Goal: Task Accomplishment & Management: Use online tool/utility

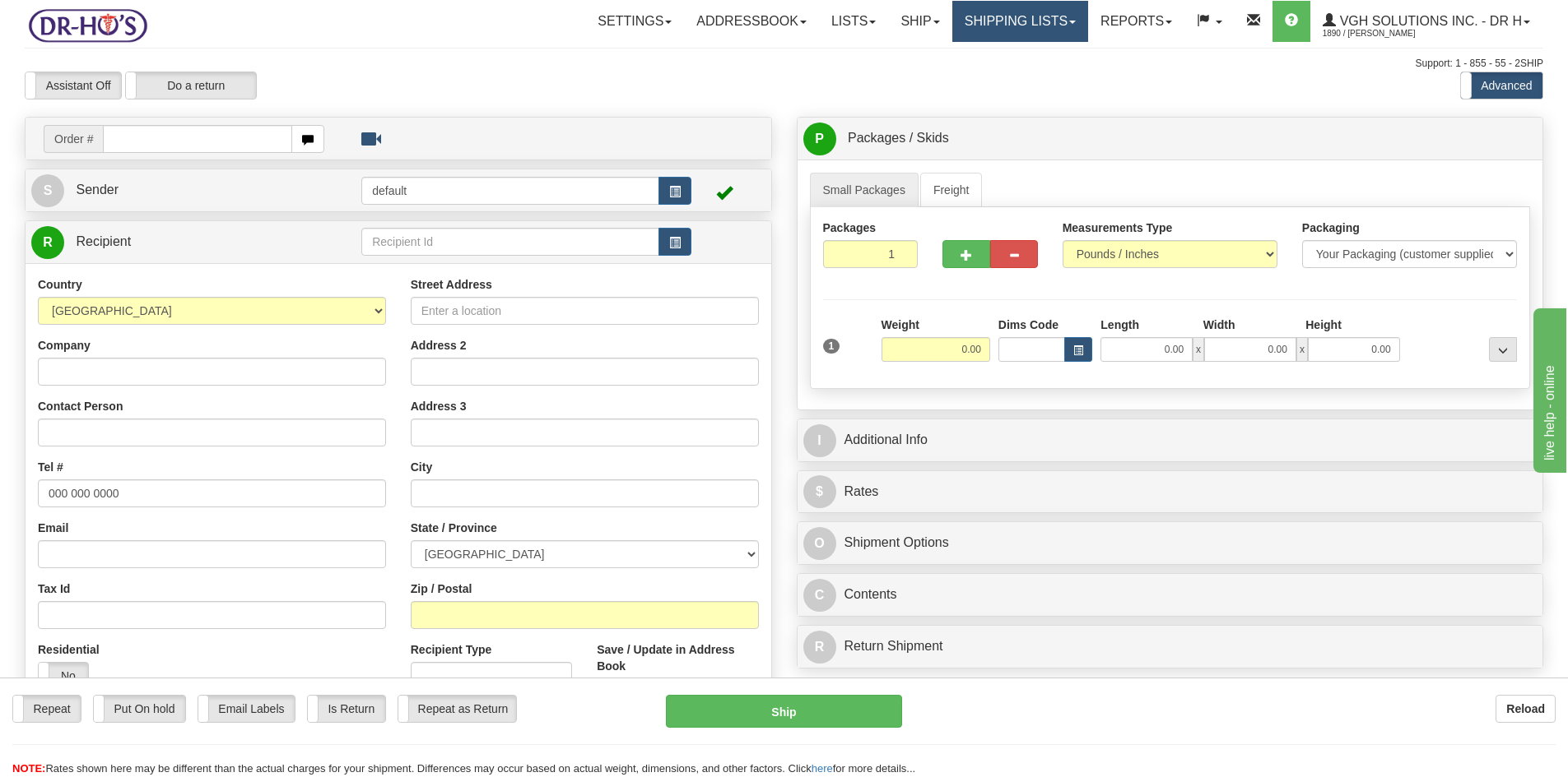
click at [1001, 26] on link "Shipping lists" at bounding box center [1019, 21] width 136 height 41
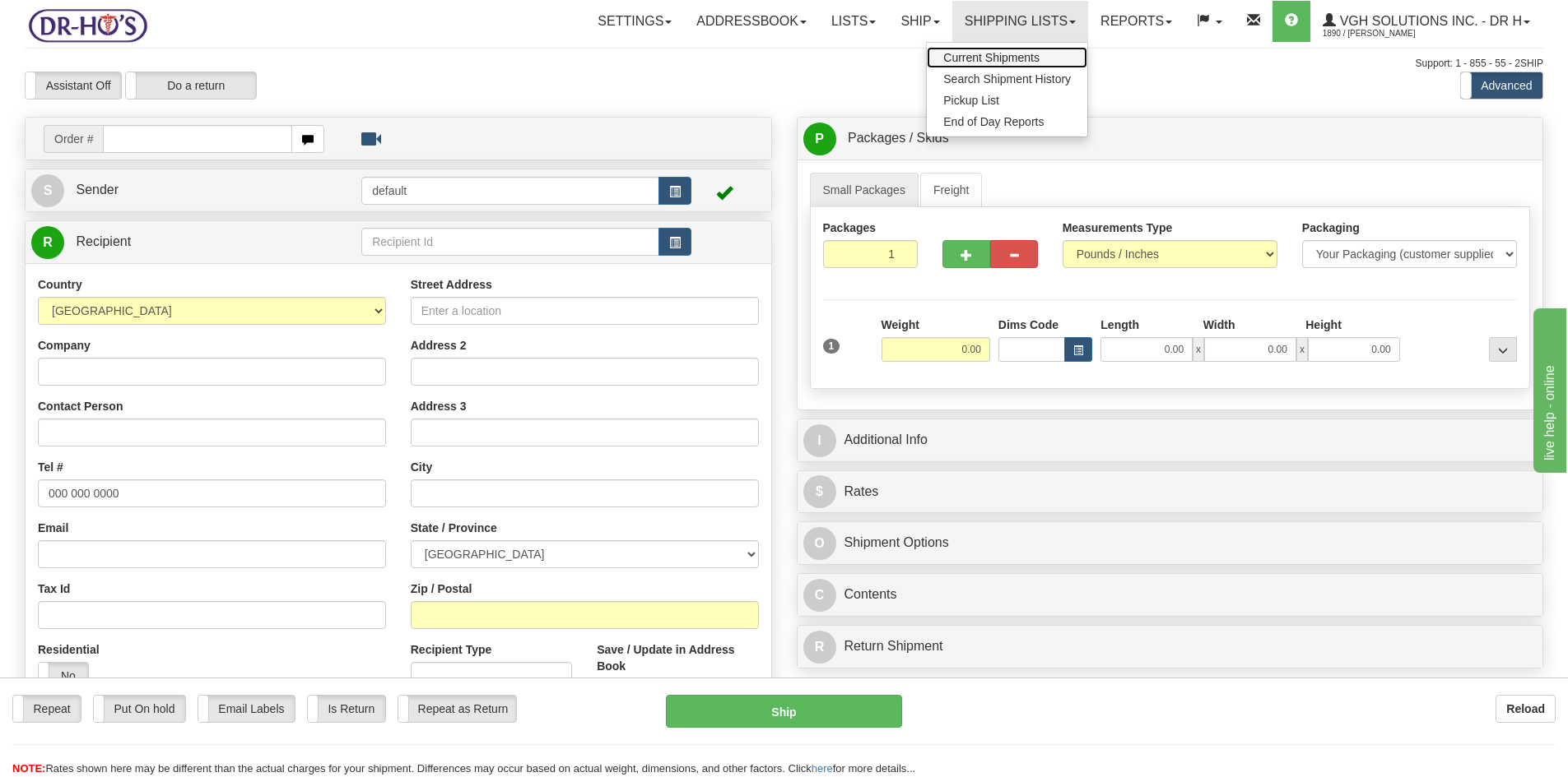
click at [979, 60] on span "Current Shipments" at bounding box center [991, 58] width 96 height 13
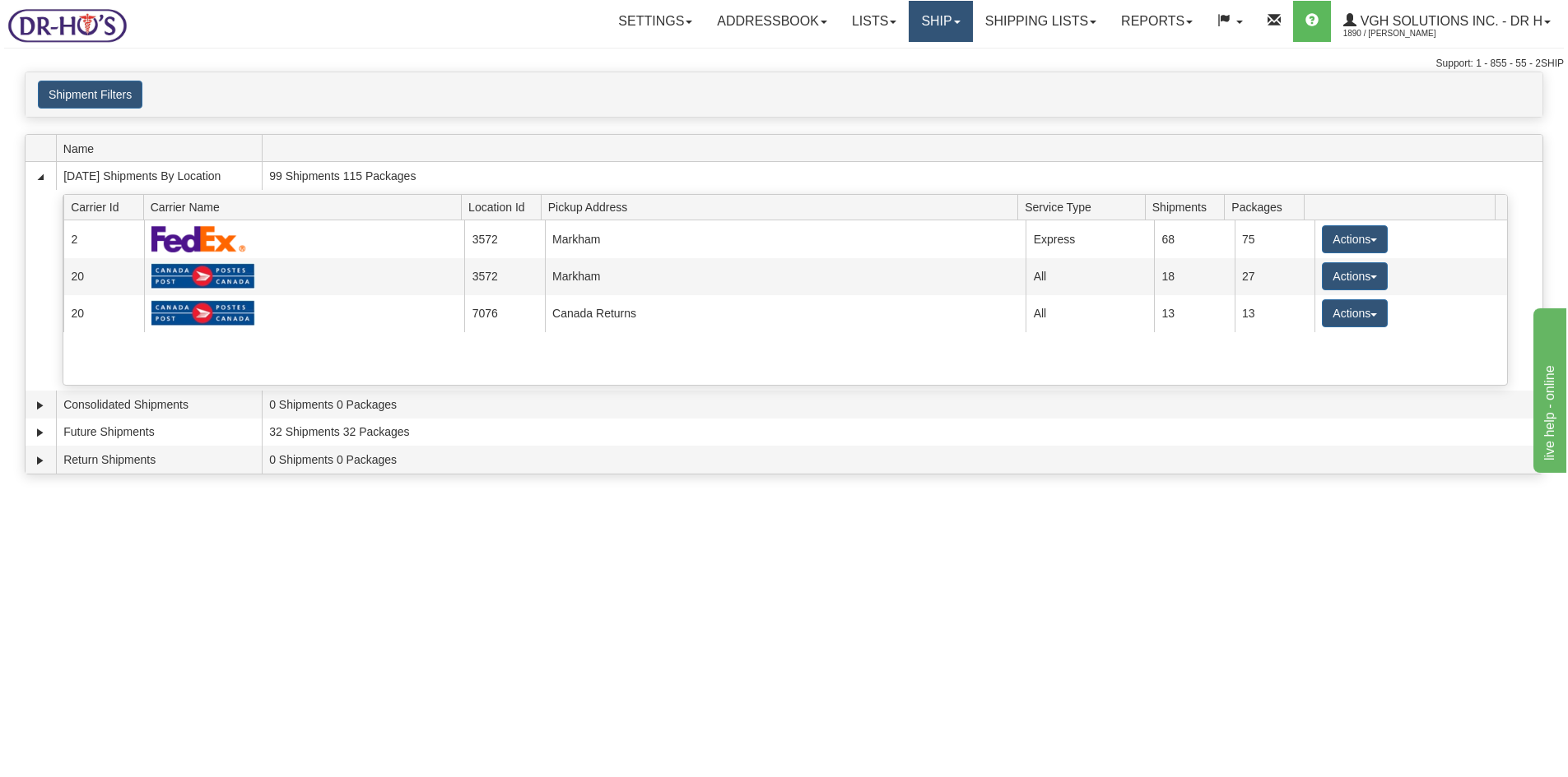
drag, startPoint x: 934, startPoint y: 27, endPoint x: 914, endPoint y: 70, distance: 47.4
click at [933, 27] on link "Ship" at bounding box center [940, 21] width 64 height 41
click at [908, 73] on span "OnHold / Order Queue" at bounding box center [897, 79] width 116 height 13
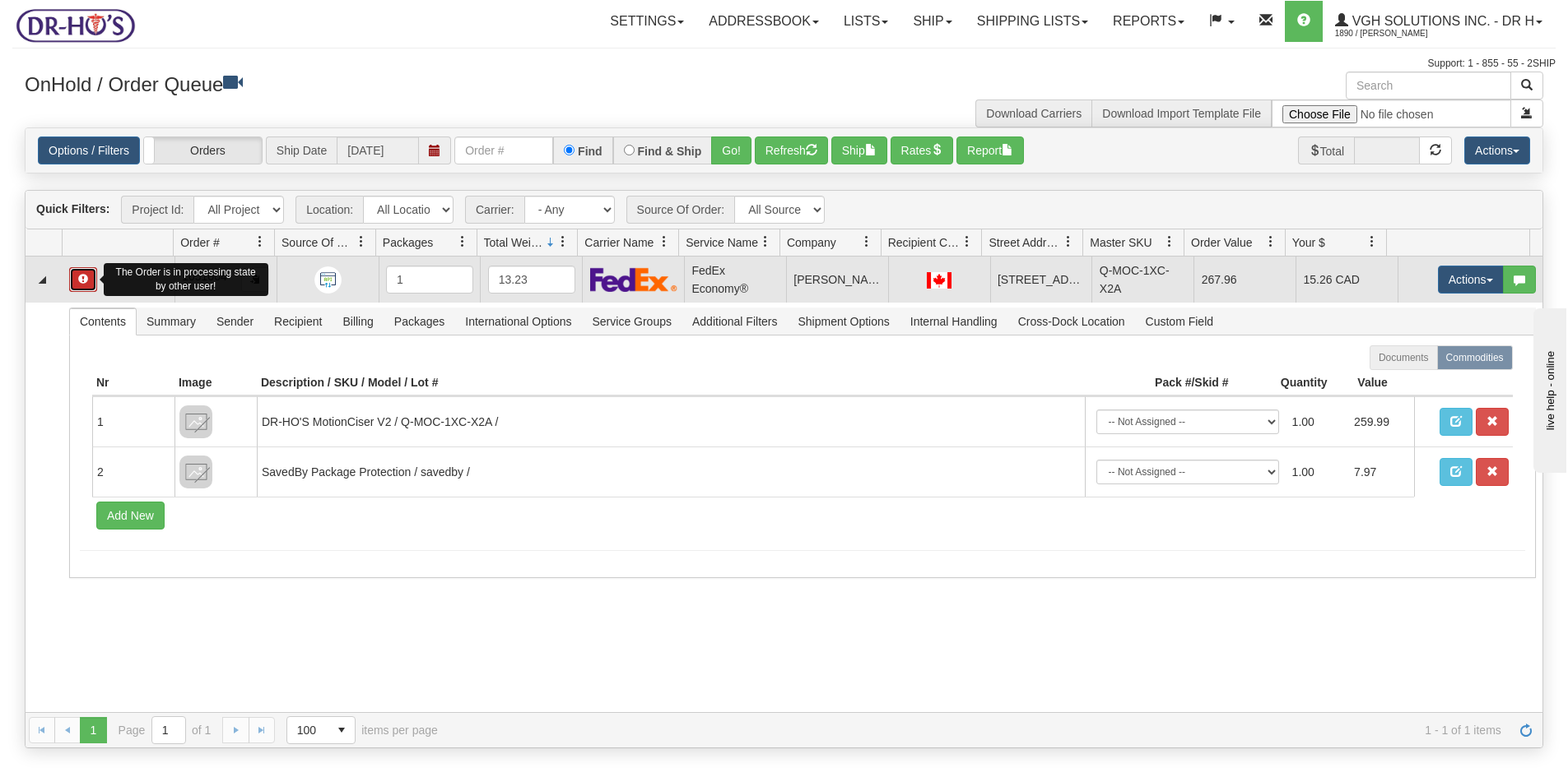
click at [76, 283] on button "button" at bounding box center [83, 280] width 28 height 25
click at [53, 281] on link "Collapse" at bounding box center [41, 280] width 20 height 20
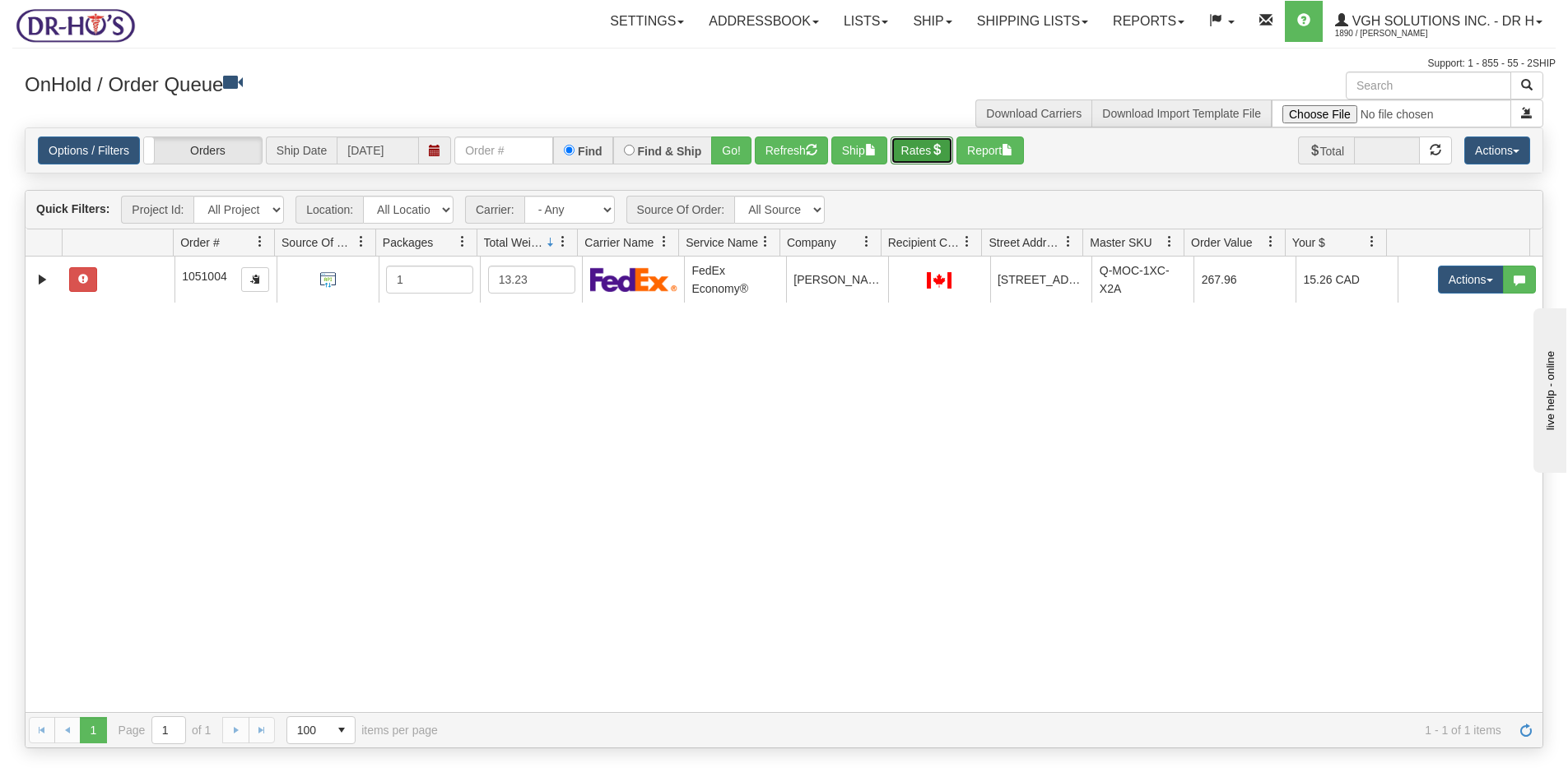
click at [920, 148] on button "Rates" at bounding box center [922, 150] width 64 height 28
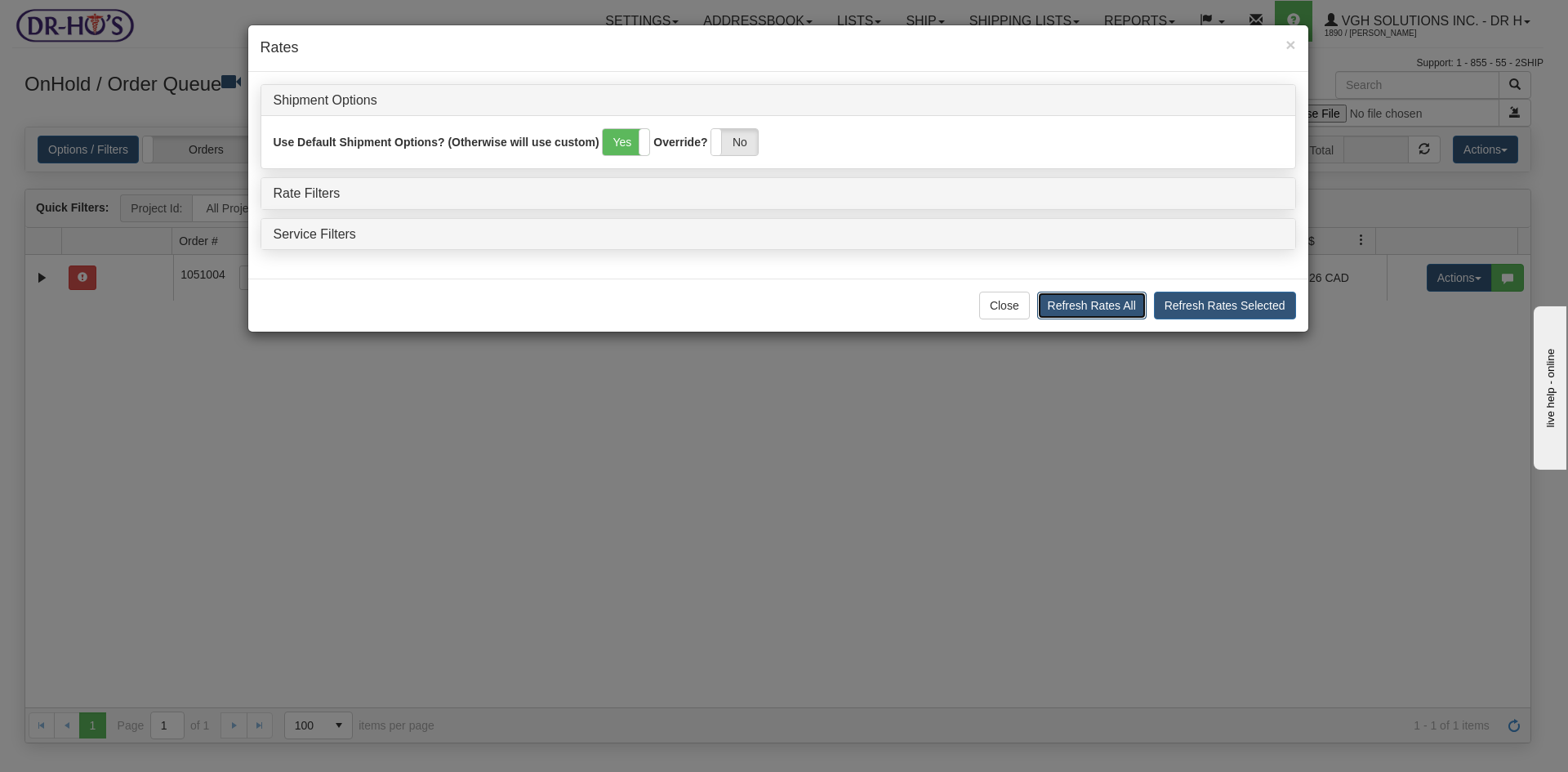
click at [1109, 308] on button "Refresh Rates All" at bounding box center [1092, 306] width 109 height 28
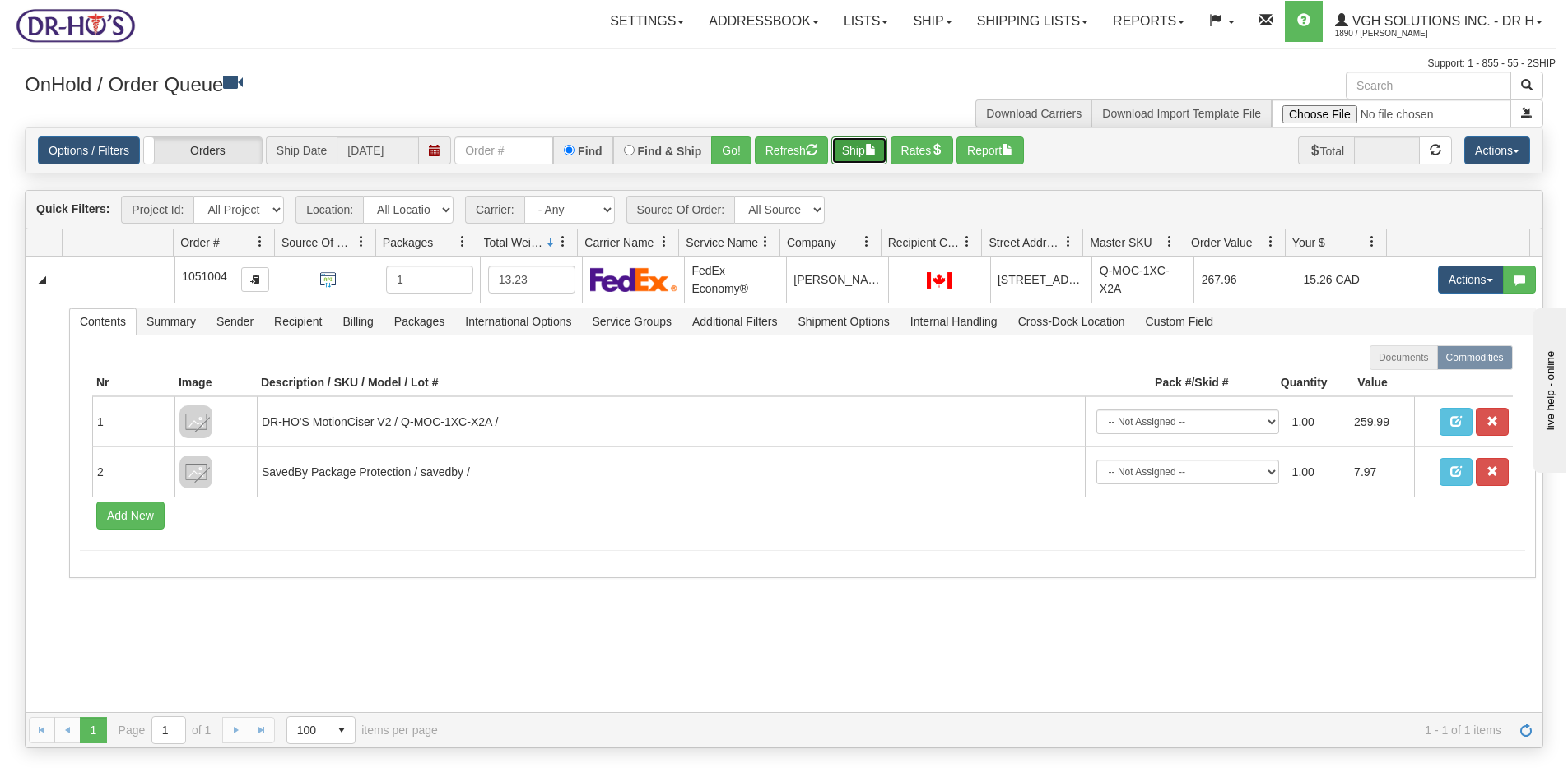
click at [842, 153] on button "Ship" at bounding box center [859, 150] width 56 height 28
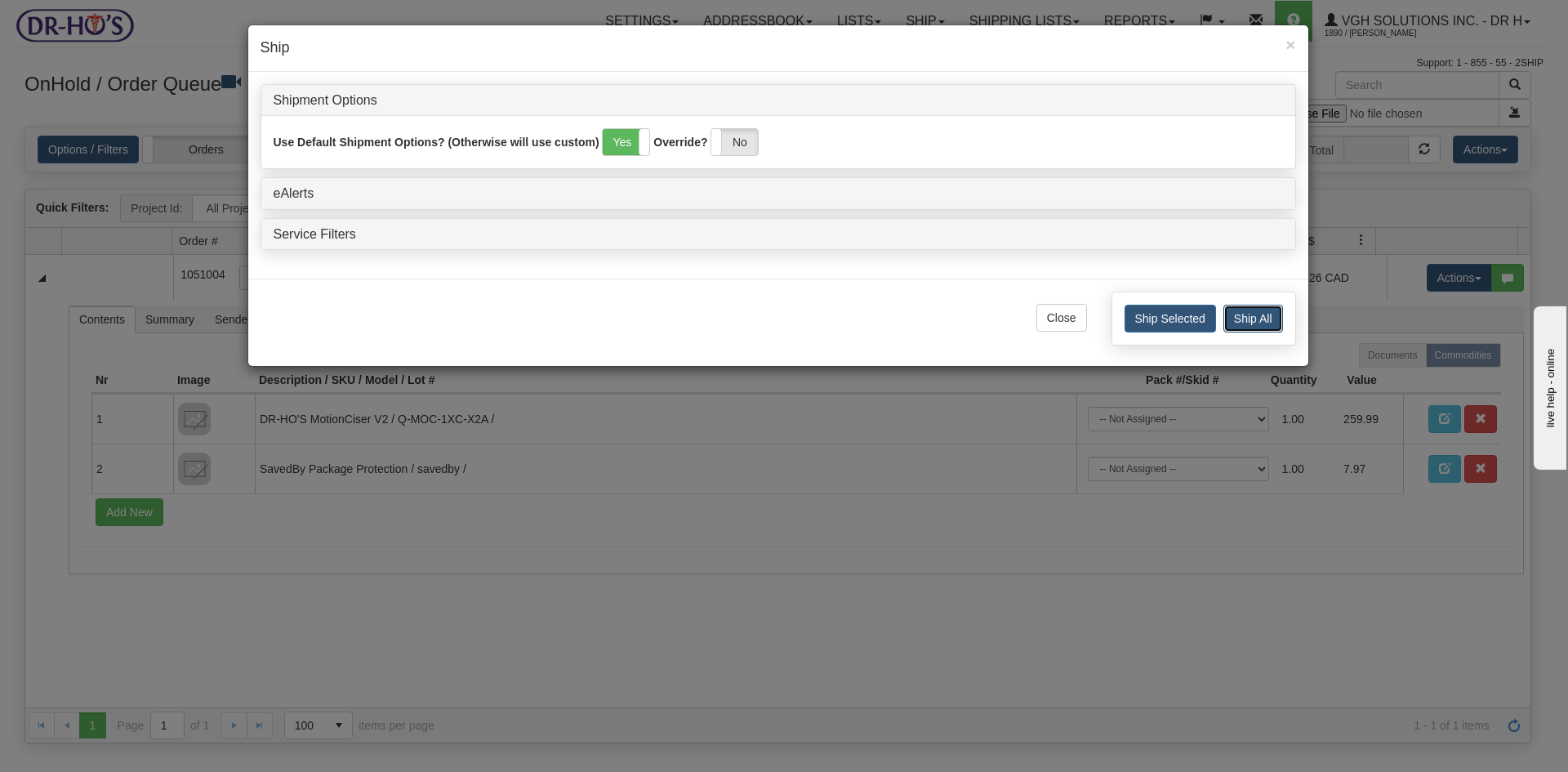
click at [1247, 315] on button "Ship All" at bounding box center [1253, 318] width 59 height 28
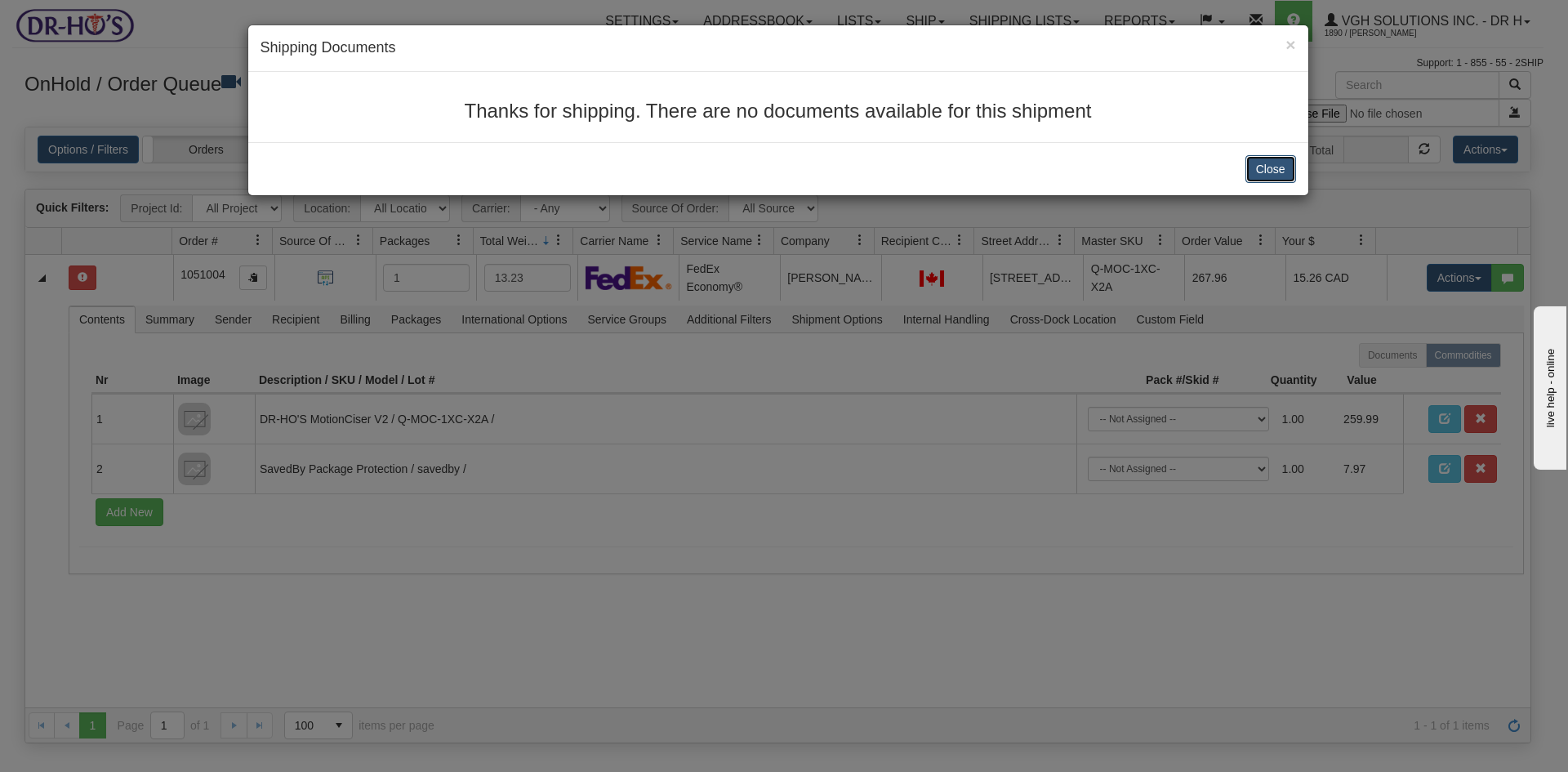
click at [1263, 165] on button "Close" at bounding box center [1270, 169] width 51 height 28
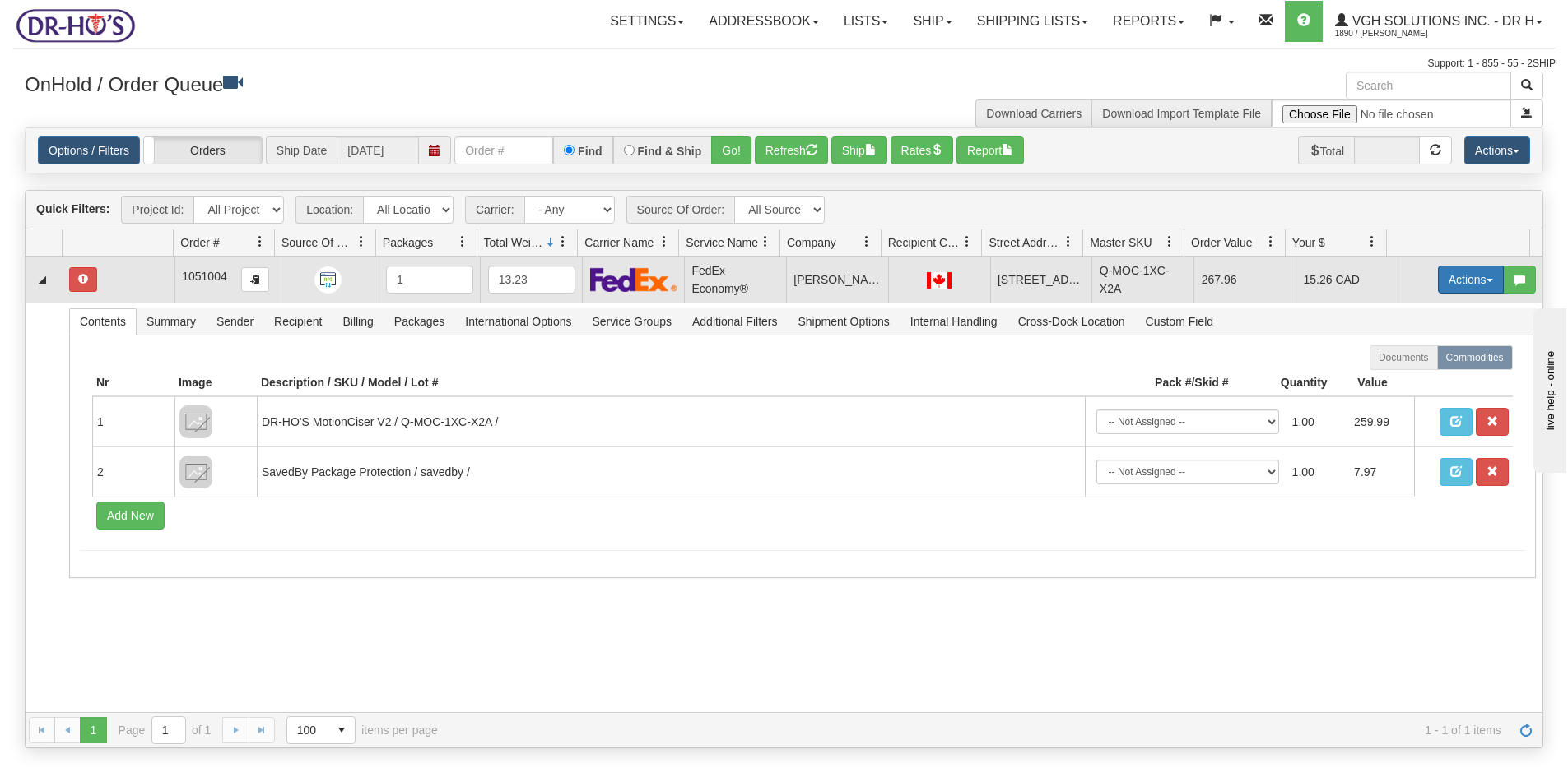
click at [1461, 281] on button "Actions" at bounding box center [1471, 280] width 66 height 28
click at [1399, 311] on span "Open" at bounding box center [1407, 311] width 40 height 13
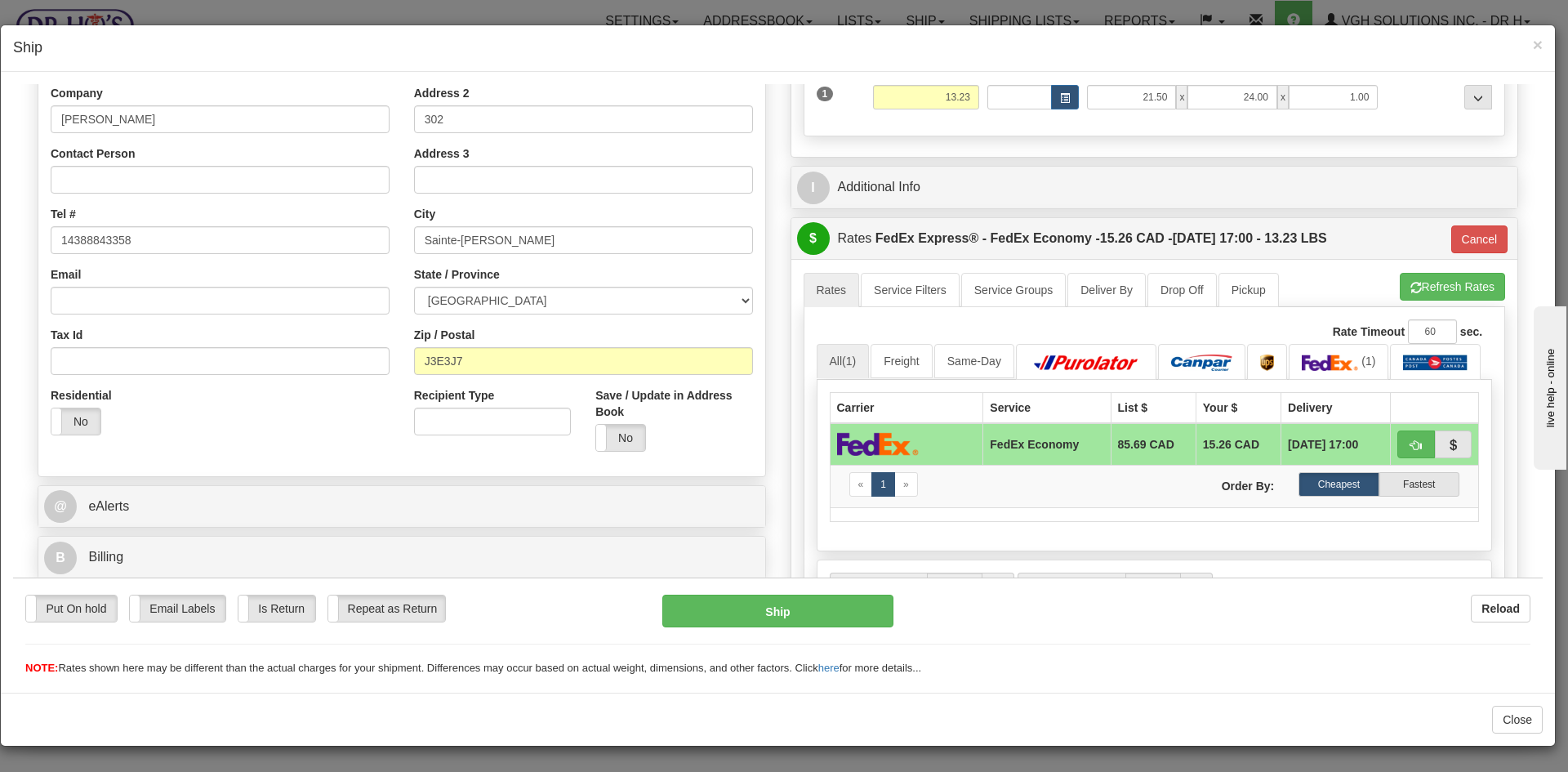
scroll to position [327, 0]
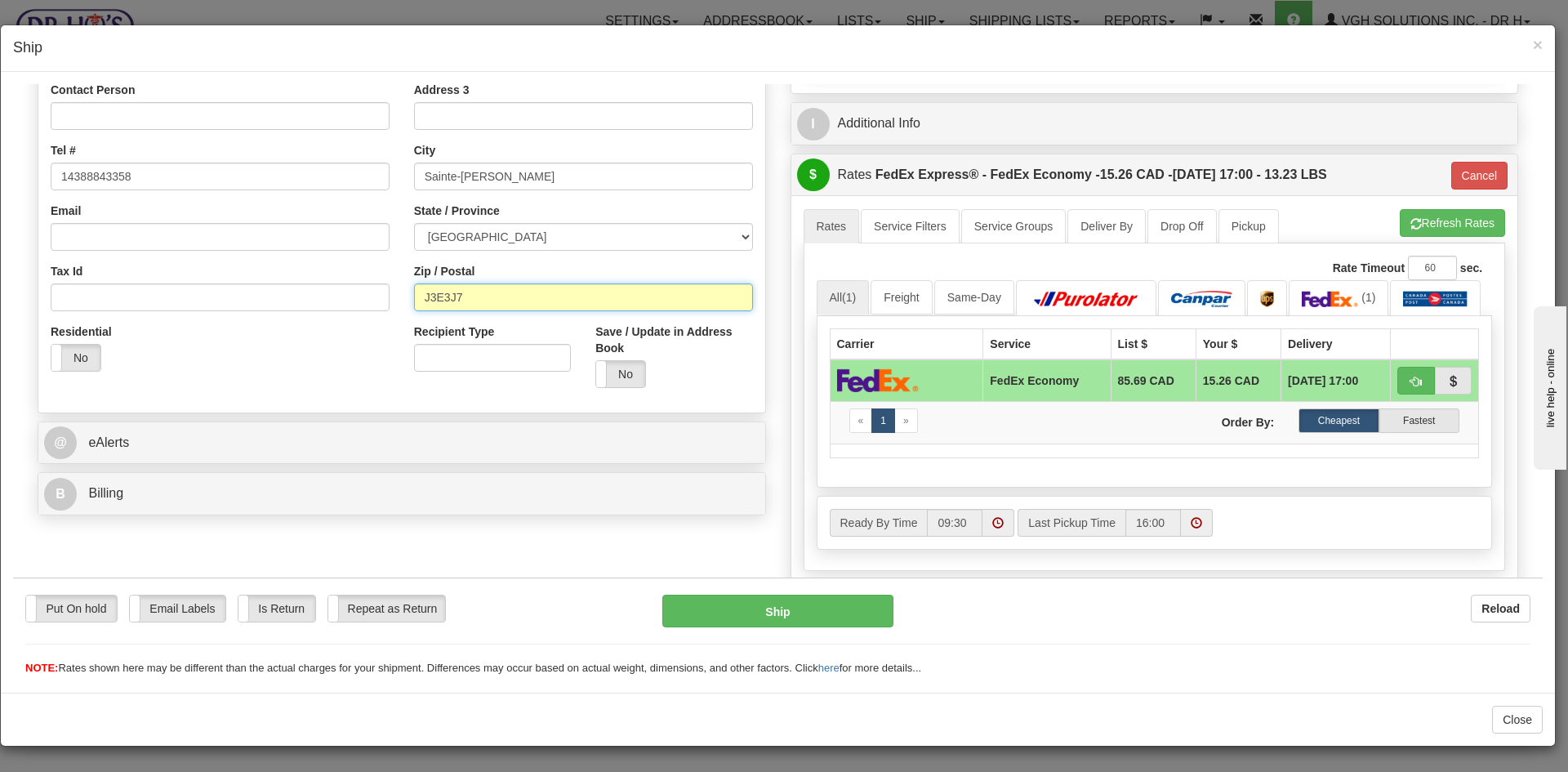
drag, startPoint x: 471, startPoint y: 302, endPoint x: 344, endPoint y: 300, distance: 127.0
click at [344, 300] on div "Country AFGHANISTAN ALAND ISLANDS ALBANIA ALGERIA AMERICAN SAMOA ANDORRA ANGOLA…" at bounding box center [401, 179] width 727 height 440
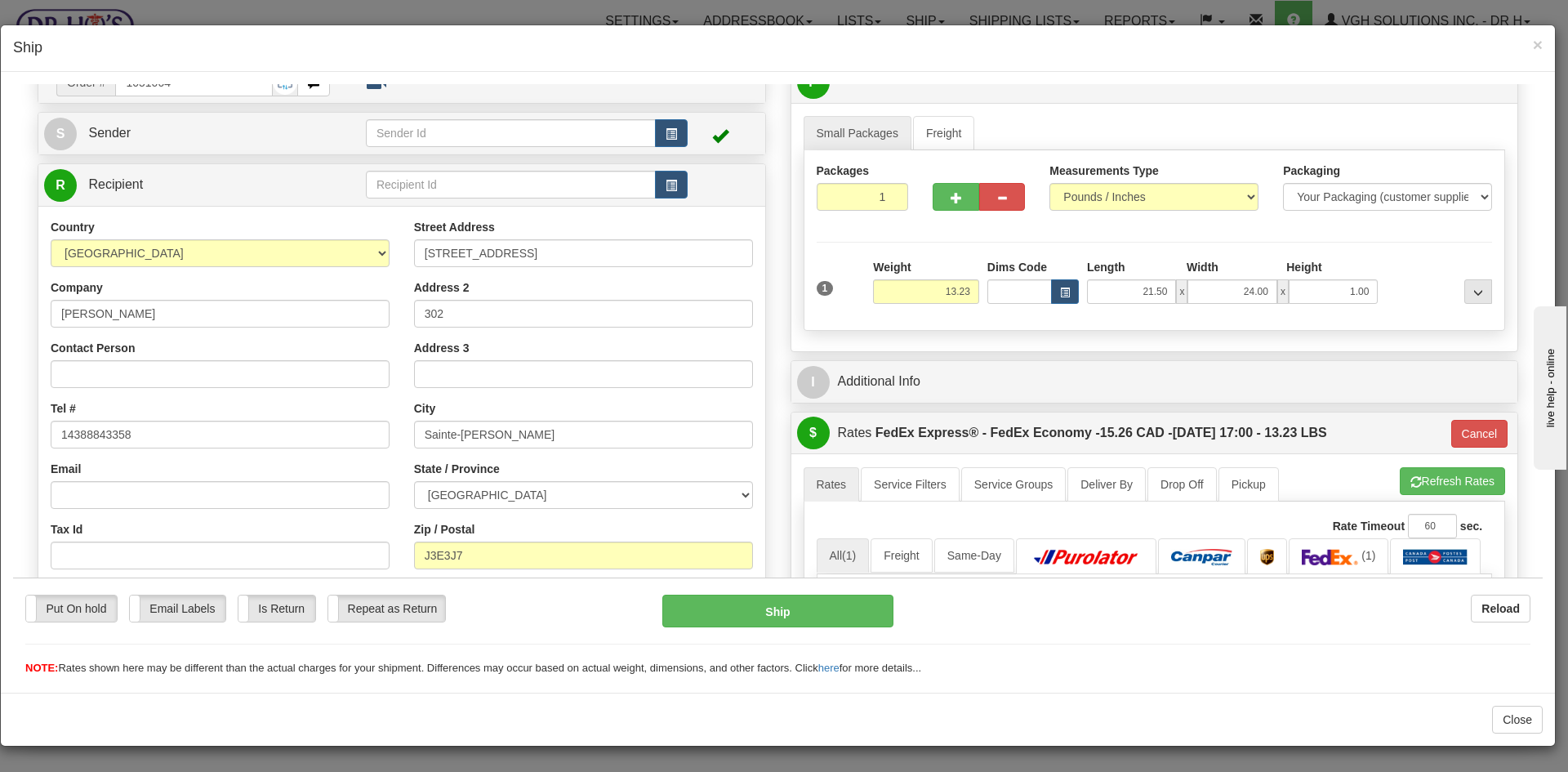
scroll to position [164, 0]
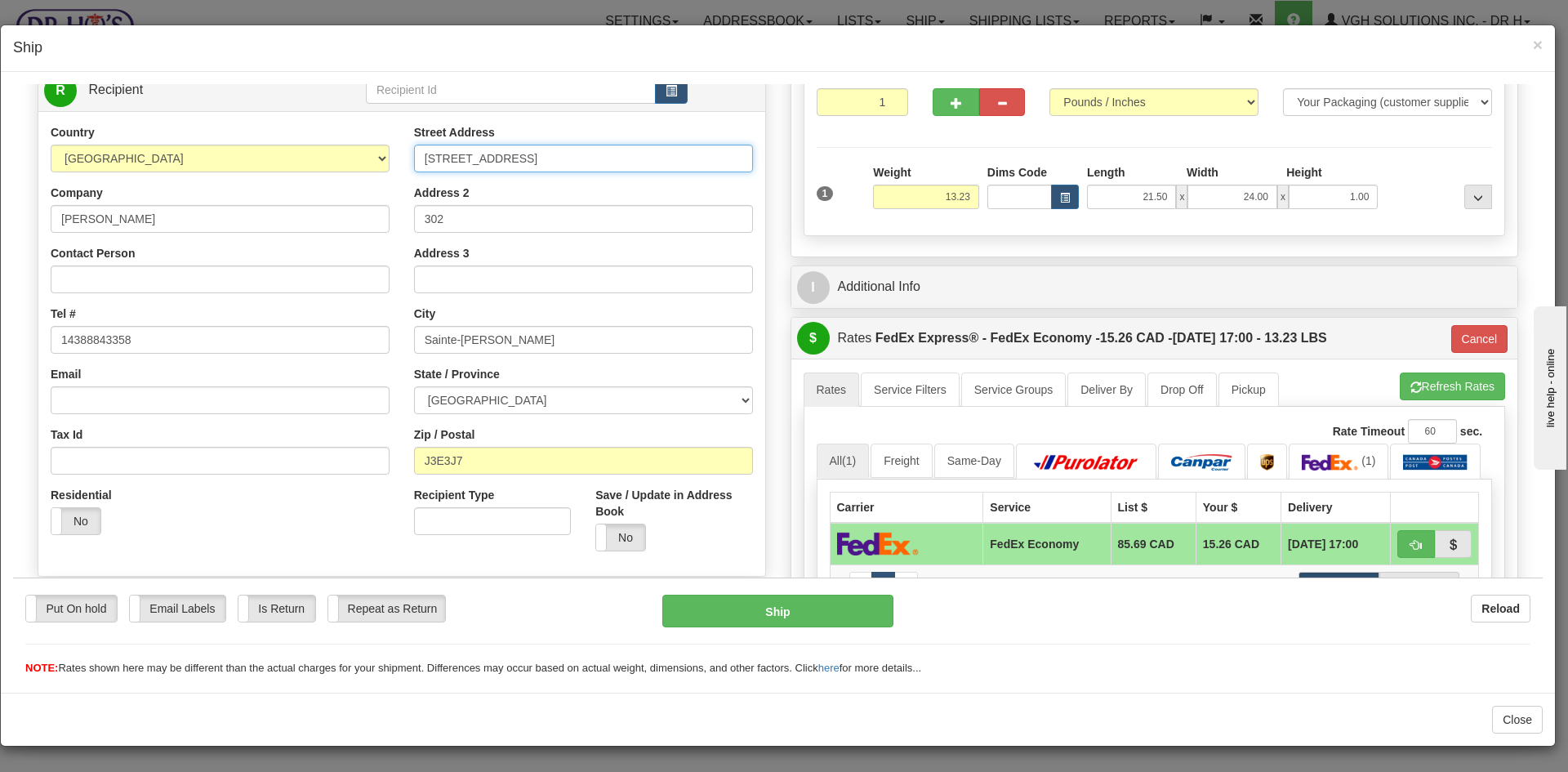
drag, startPoint x: 572, startPoint y: 154, endPoint x: 273, endPoint y: 197, distance: 302.1
click at [273, 197] on div "Country AFGHANISTAN ALAND ISLANDS ALBANIA ALGERIA AMERICAN SAMOA ANDORRA ANGOLA…" at bounding box center [401, 343] width 727 height 440
paste input "302-85 BOUL DES HAUTS-BOIS"
type input "302-85 BOUL DES HAUTS-BOIS"
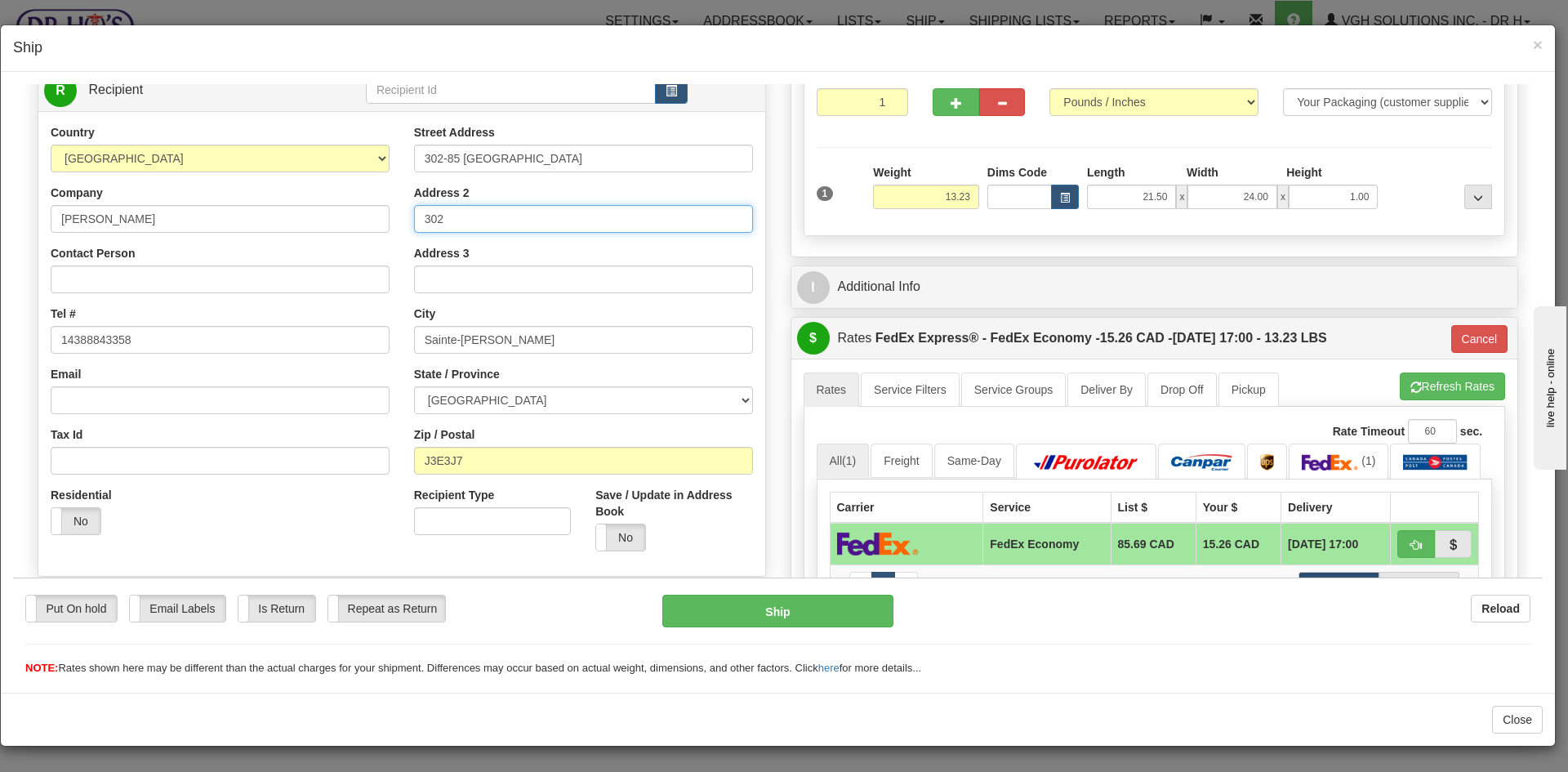
drag, startPoint x: 451, startPoint y: 208, endPoint x: 298, endPoint y: 221, distance: 153.6
click at [303, 221] on div "Country AFGHANISTAN ALAND ISLANDS ALBANIA ALGERIA AMERICAN SAMOA ANDORRA ANGOLA…" at bounding box center [401, 343] width 727 height 440
drag, startPoint x: 493, startPoint y: 448, endPoint x: 309, endPoint y: 476, distance: 186.1
click at [309, 476] on div "Country AFGHANISTAN ALAND ISLANDS ALBANIA ALGERIA AMERICAN SAMOA ANDORRA ANGOLA…" at bounding box center [401, 343] width 727 height 440
paste input "text"
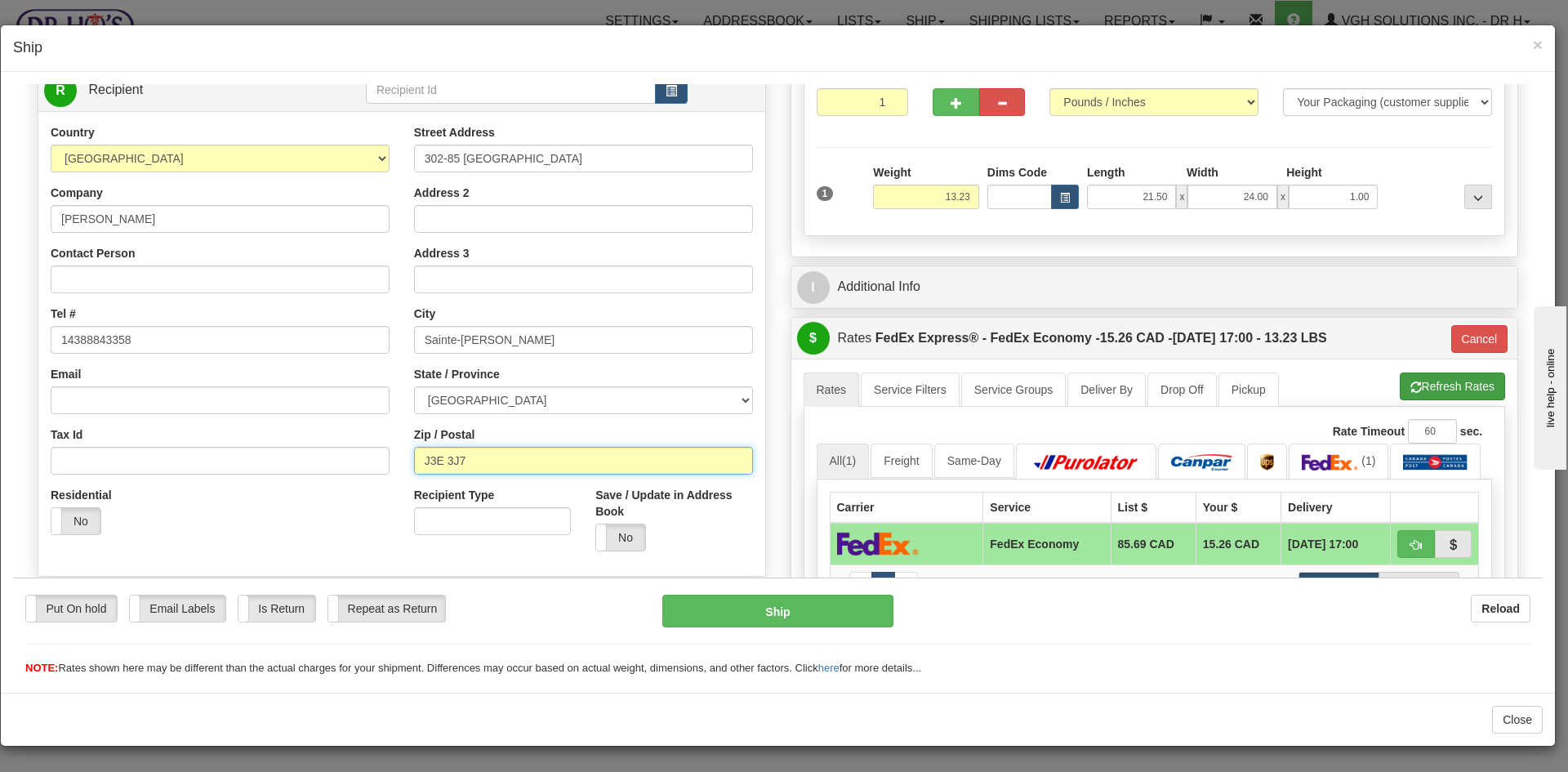
type input "J3E 3J7"
click at [1429, 377] on button "Refresh Rates" at bounding box center [1453, 385] width 105 height 28
type input "20"
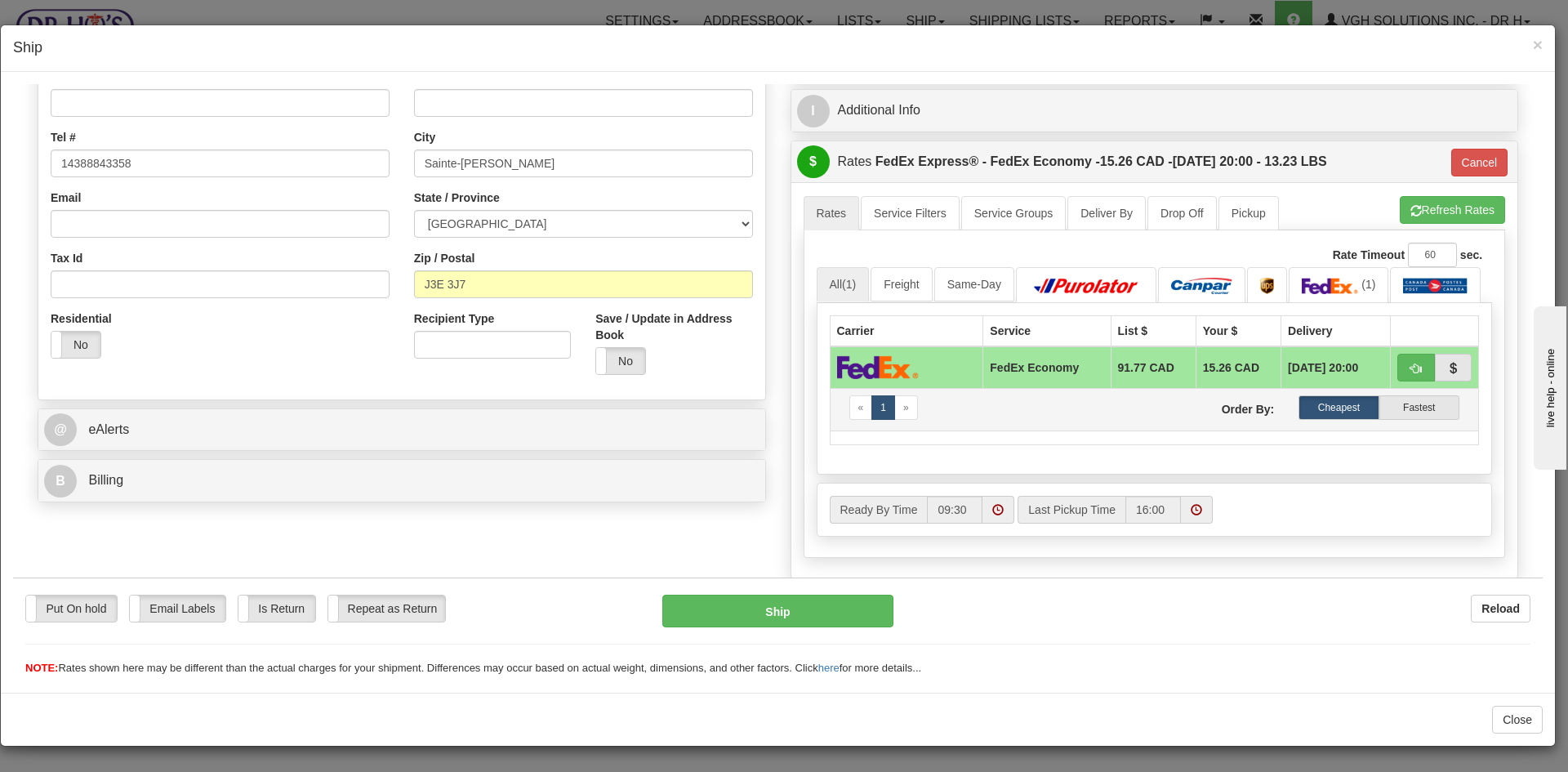
scroll to position [409, 0]
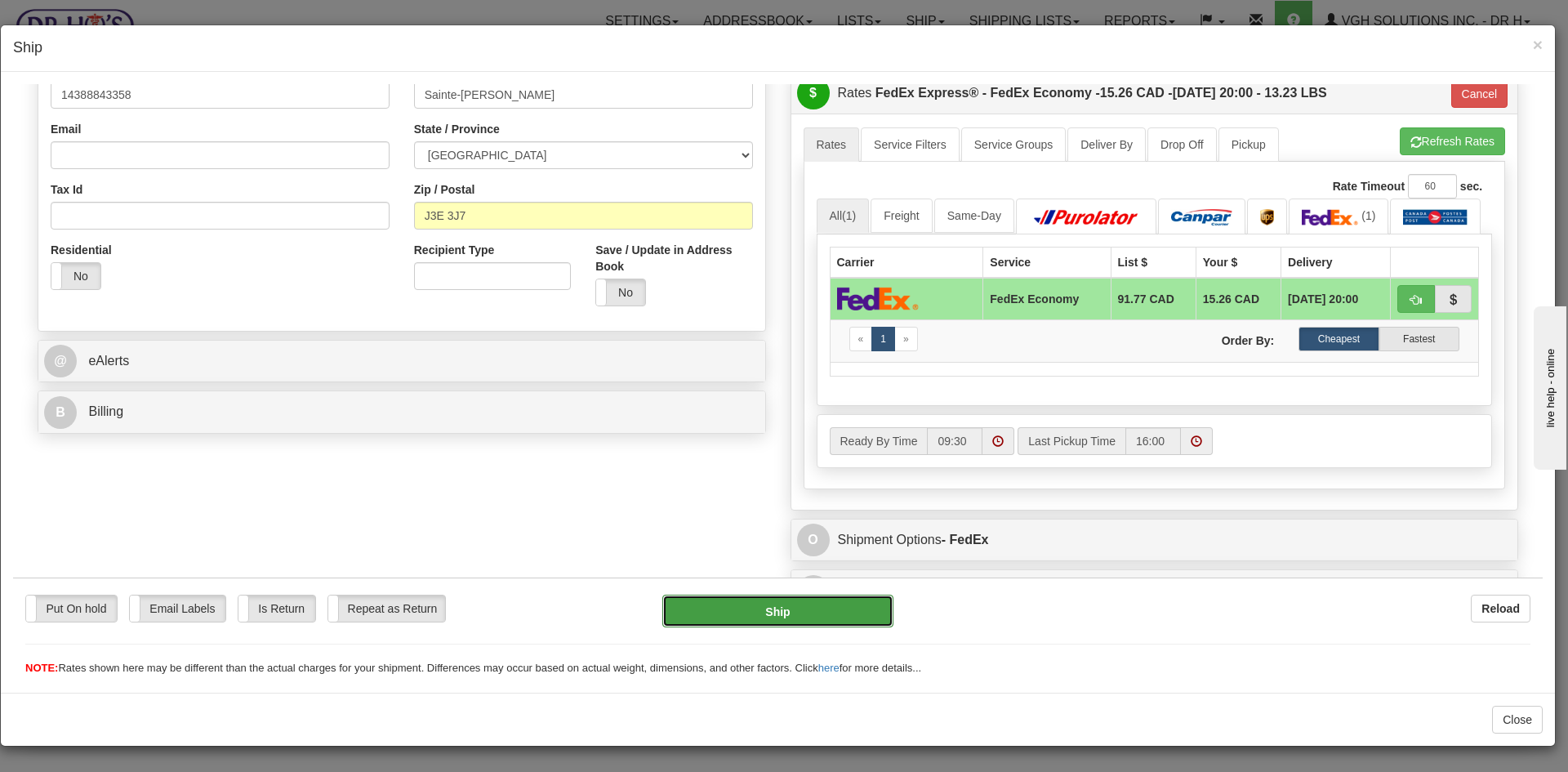
click at [795, 616] on button "Ship" at bounding box center [777, 610] width 231 height 33
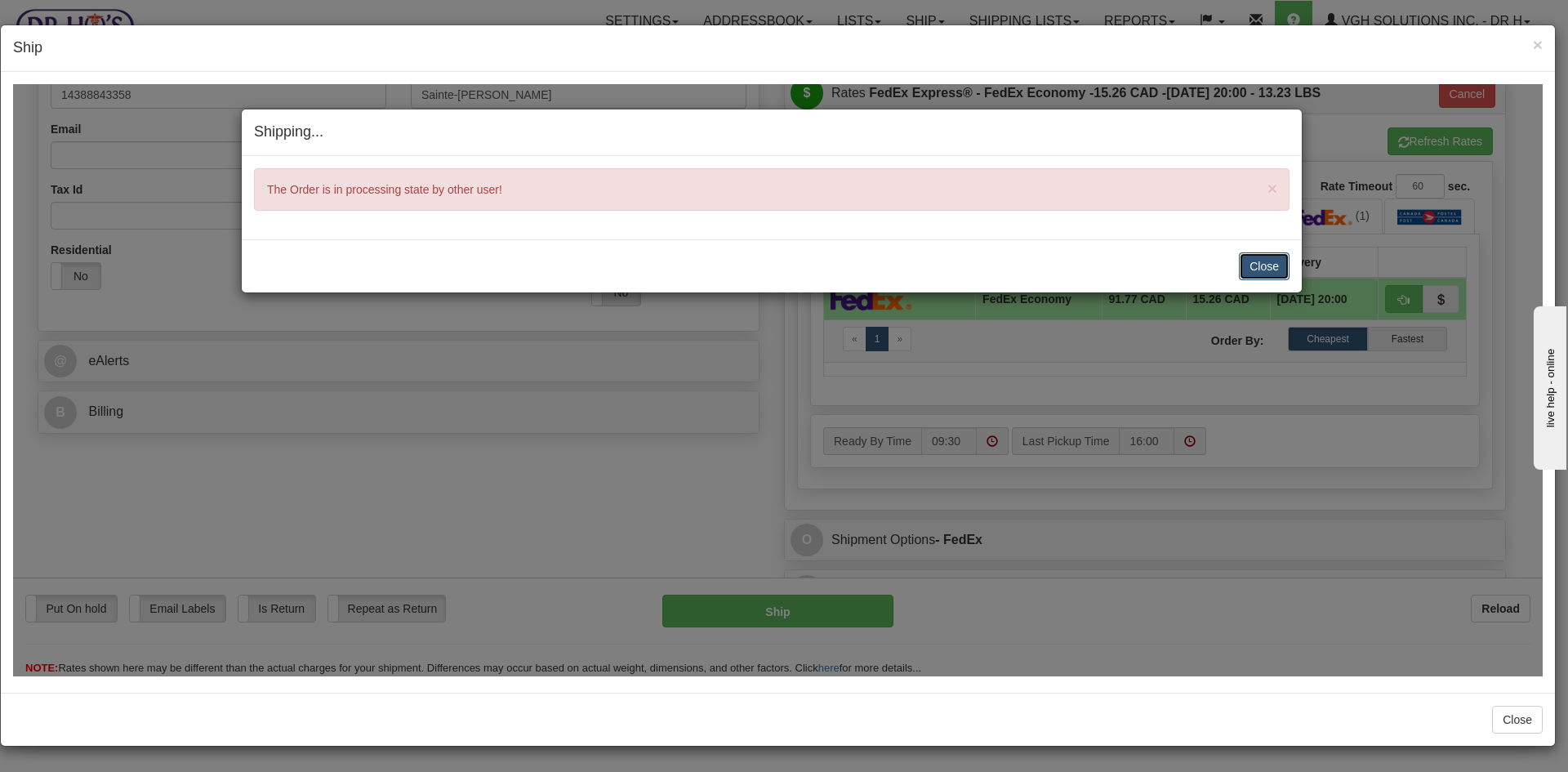
click at [1278, 264] on button "Close" at bounding box center [1264, 265] width 51 height 28
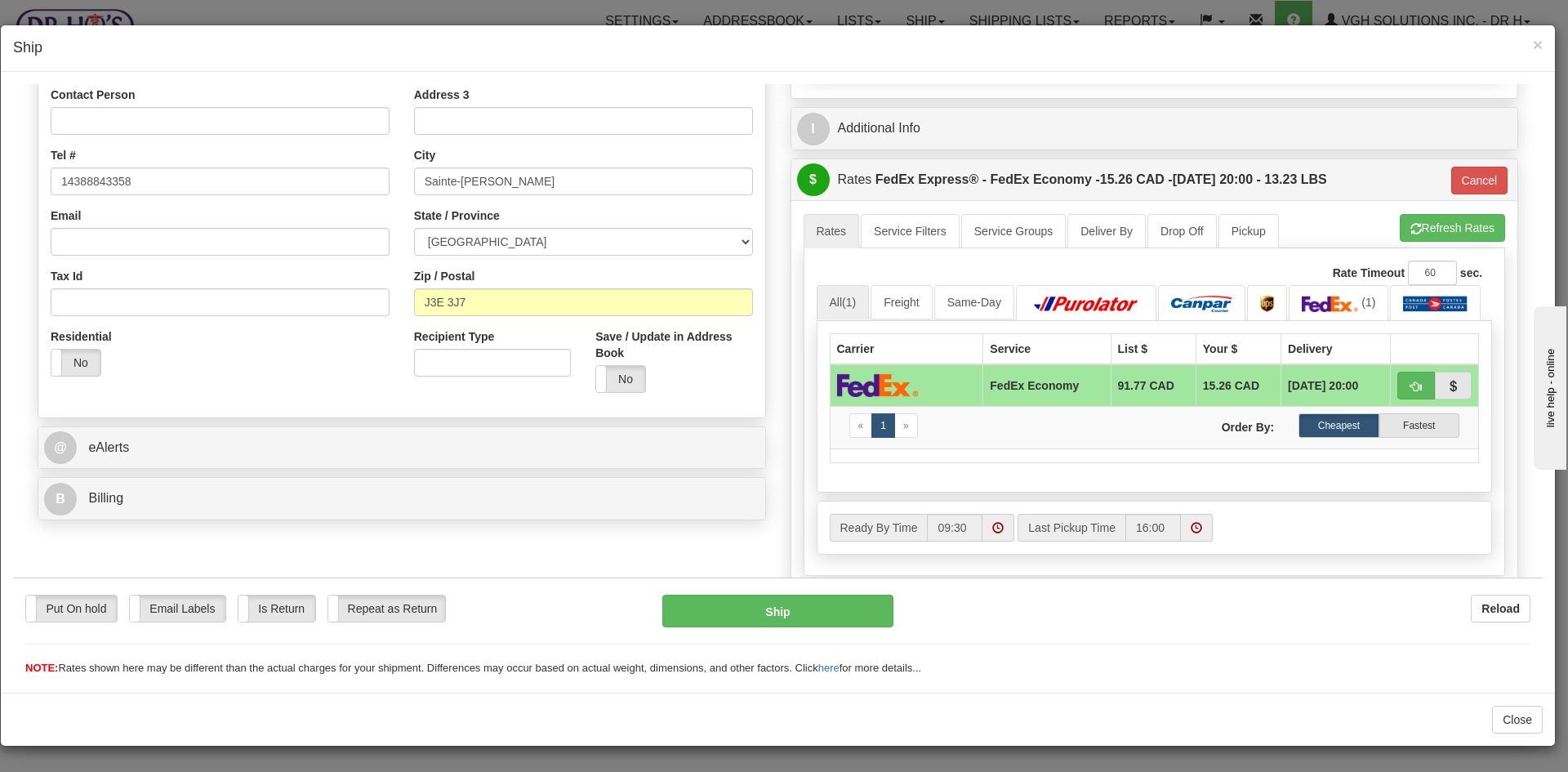
scroll to position [164, 0]
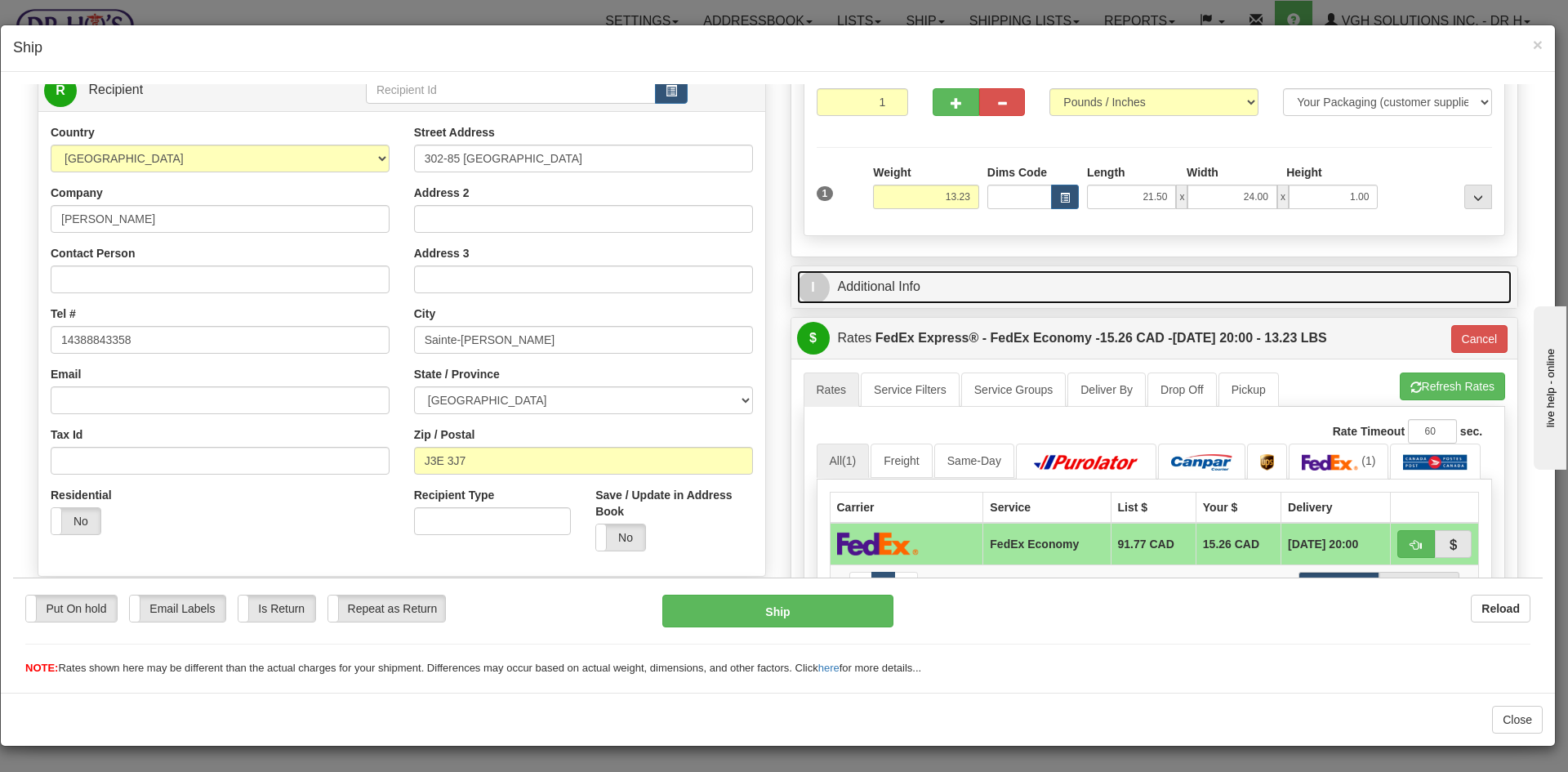
click at [967, 276] on link "I Additional Info" at bounding box center [1154, 286] width 715 height 34
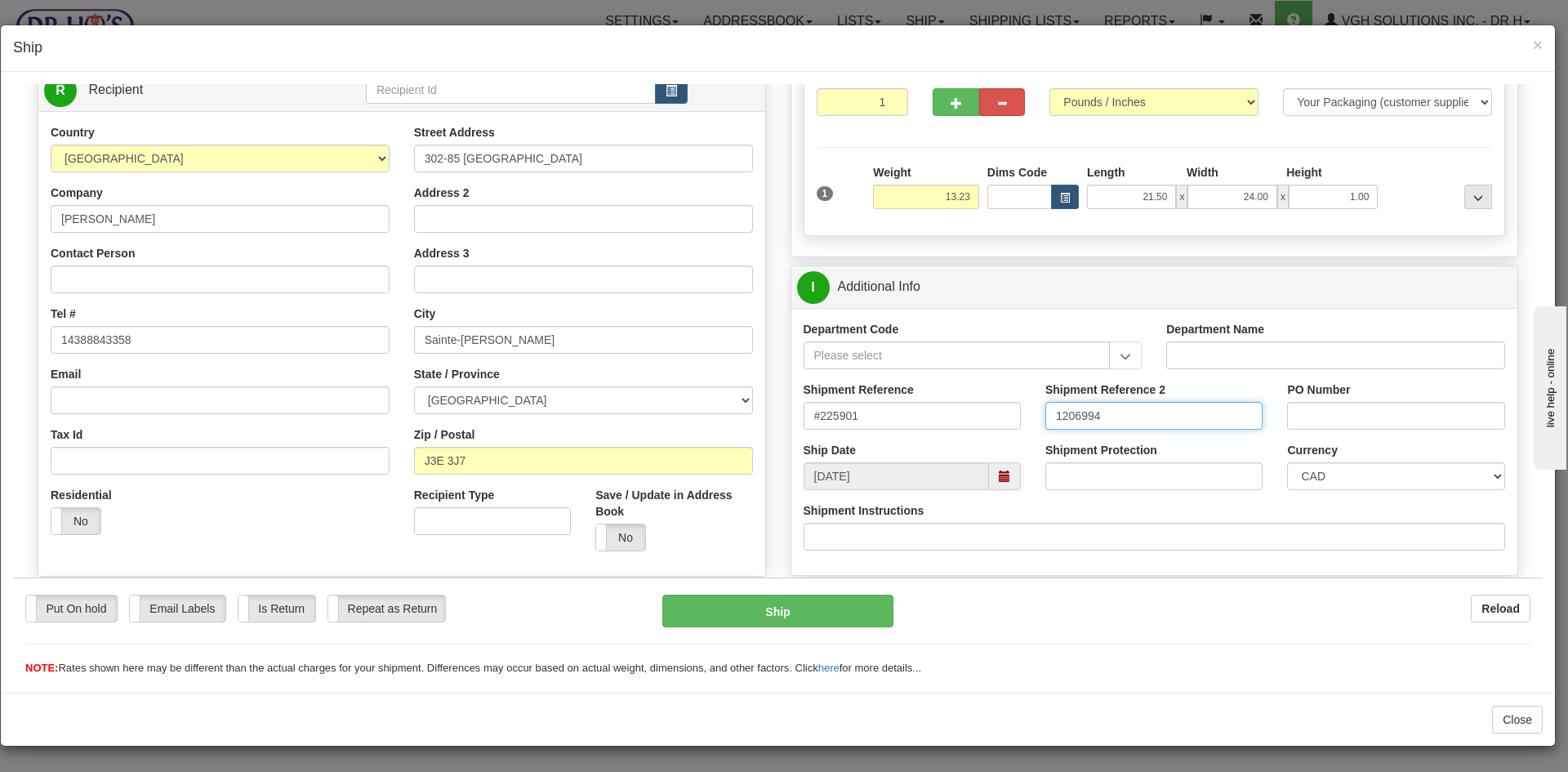
drag, startPoint x: 1059, startPoint y: 421, endPoint x: 1011, endPoint y: 421, distance: 48.0
click at [1011, 421] on div "Shipment Reference #225901 Shipment Reference 2 1206994 PO Number" at bounding box center [1154, 411] width 727 height 60
click at [1538, 44] on span "×" at bounding box center [1538, 45] width 10 height 19
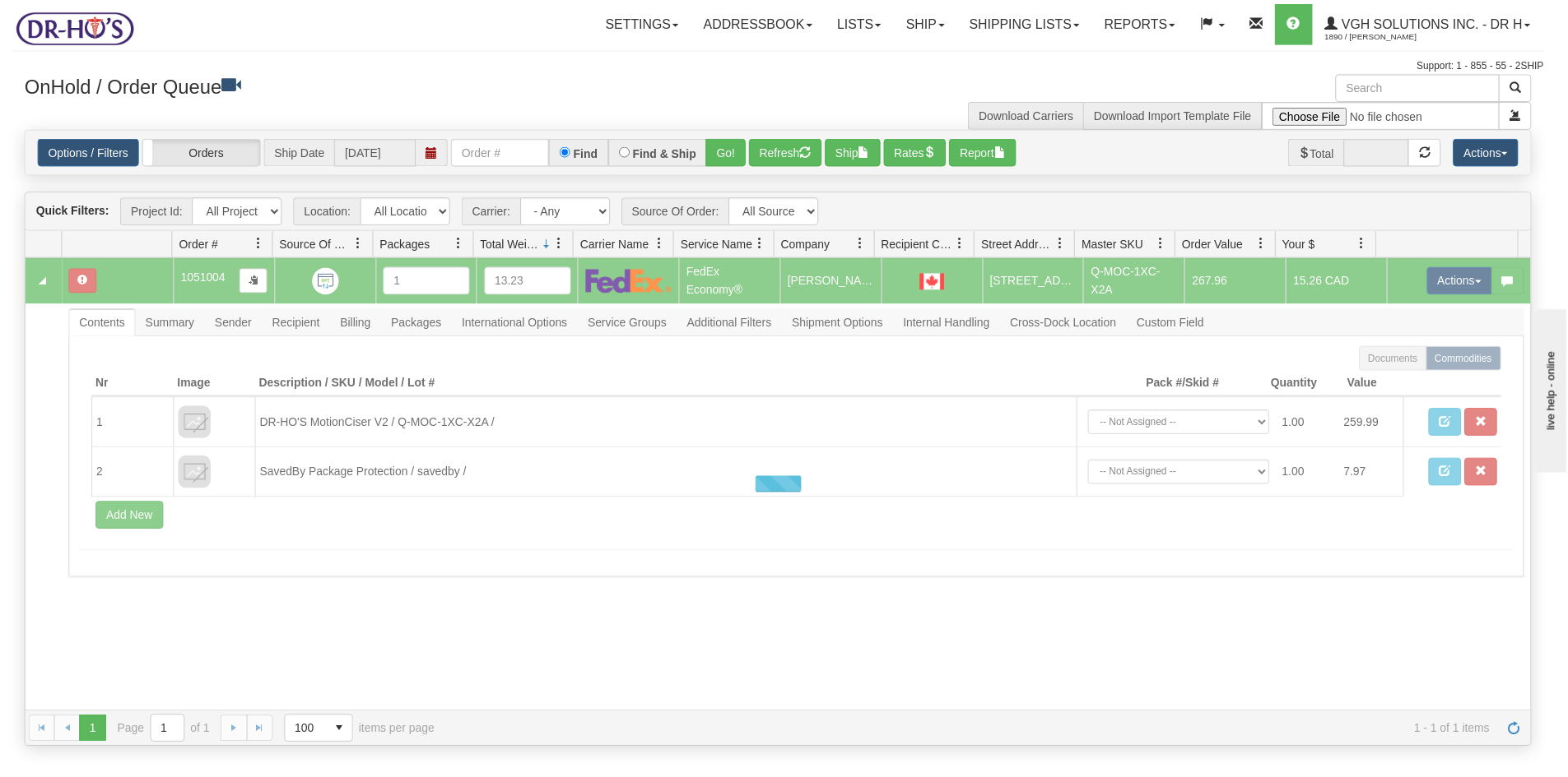
scroll to position [0, 0]
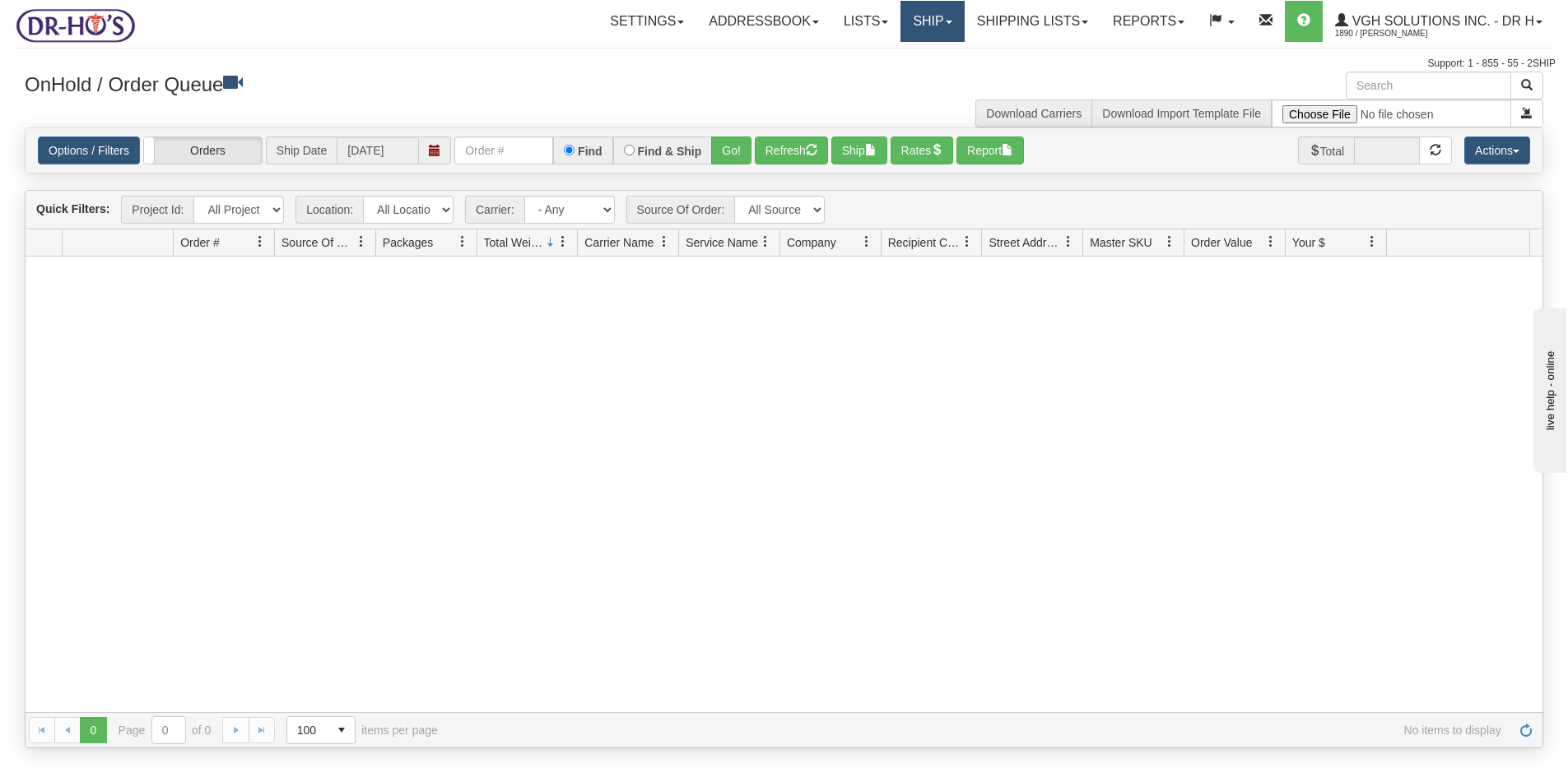
click at [923, 28] on link "Ship" at bounding box center [933, 21] width 64 height 41
click at [855, 77] on span "OnHold / Order Queue" at bounding box center [889, 79] width 116 height 13
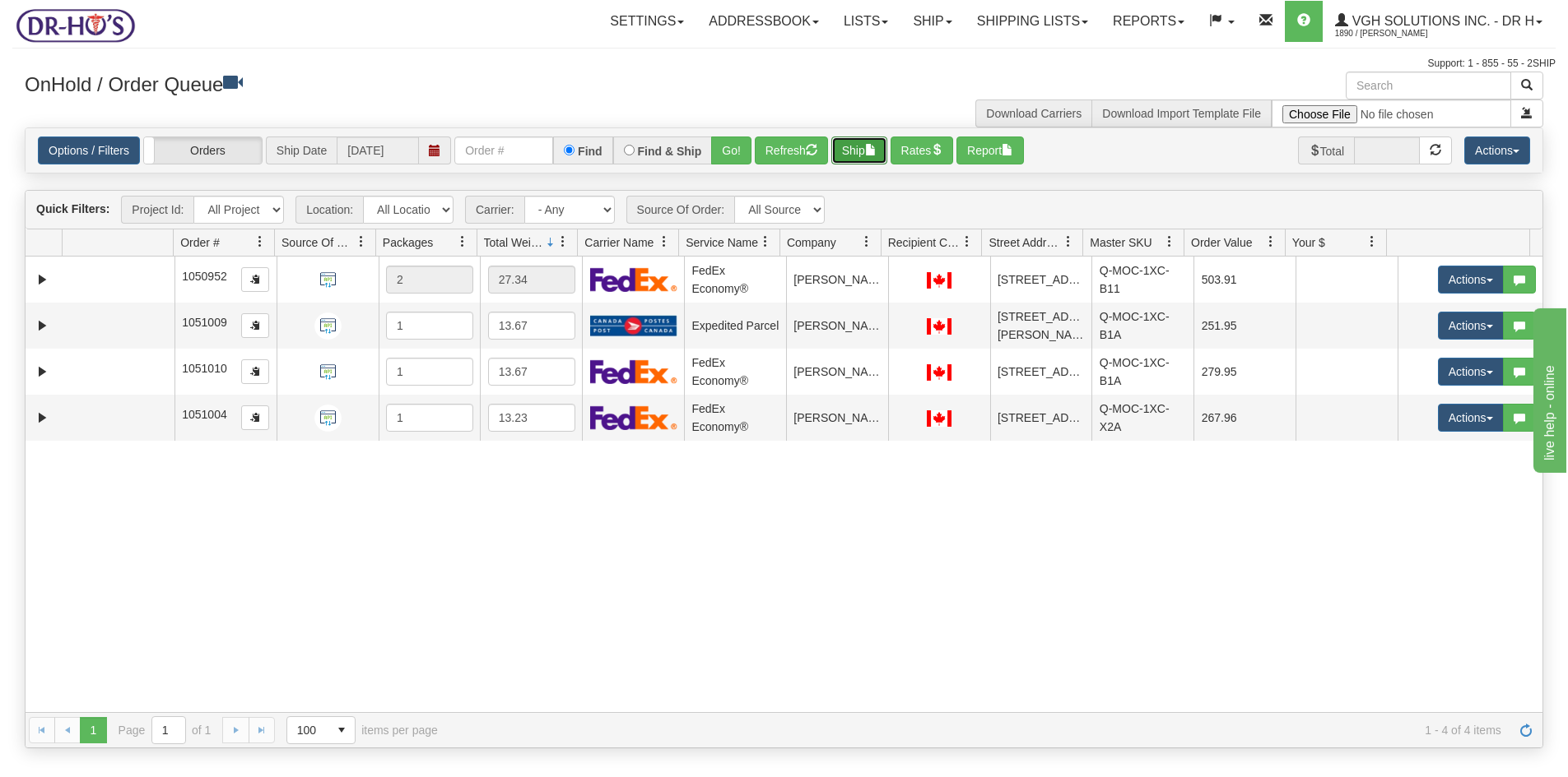
click at [851, 158] on button "Ship" at bounding box center [859, 150] width 56 height 28
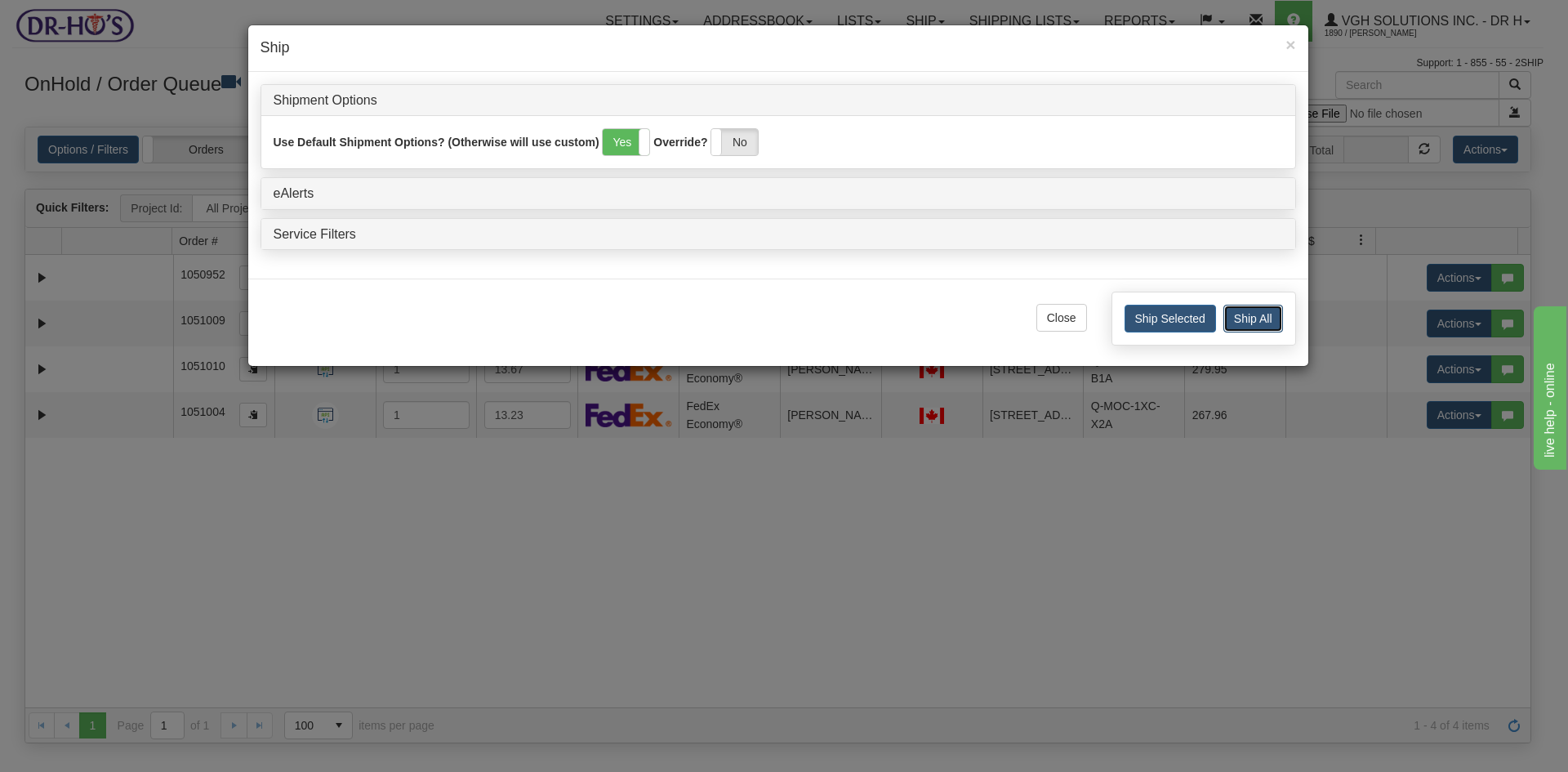
click at [1264, 316] on button "Ship All" at bounding box center [1253, 318] width 59 height 28
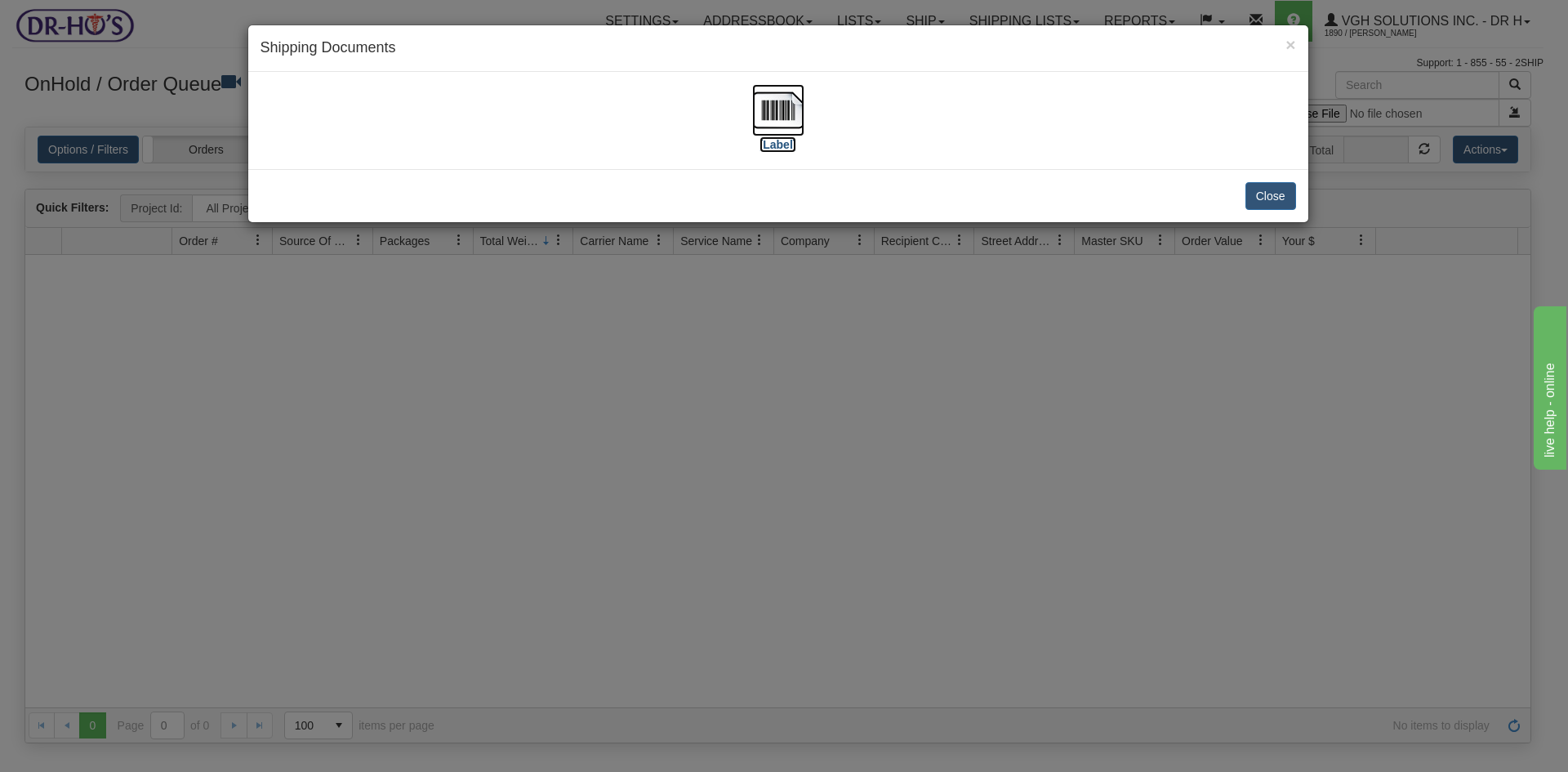
click at [773, 108] on img at bounding box center [778, 110] width 53 height 53
click at [1267, 196] on button "Close" at bounding box center [1270, 195] width 51 height 28
